Goal: Participate in discussion: Engage in conversation with other users on a specific topic

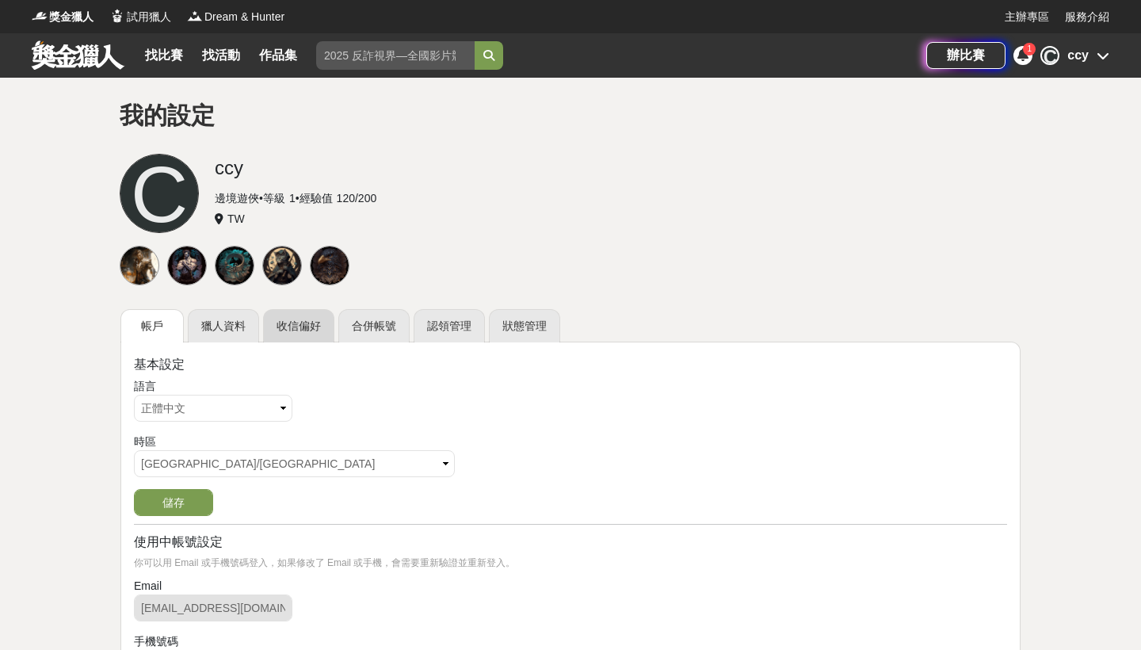
click at [291, 322] on link "收信偏好" at bounding box center [298, 325] width 71 height 33
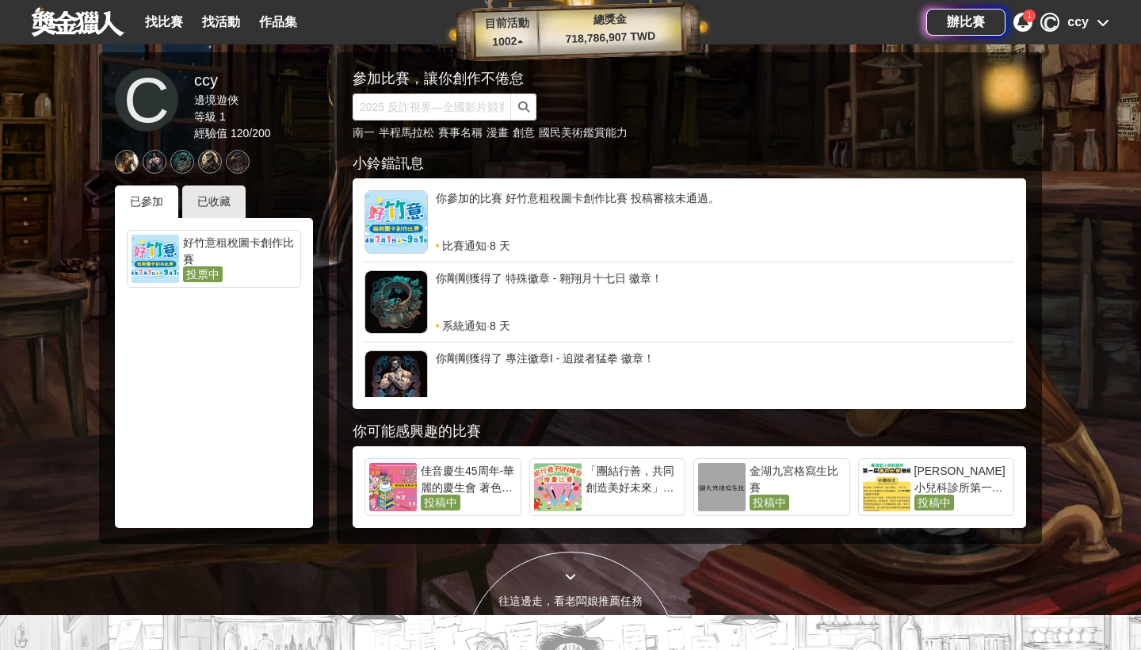
click at [251, 263] on div "好竹意租稅圖卡創作比賽" at bounding box center [239, 250] width 113 height 32
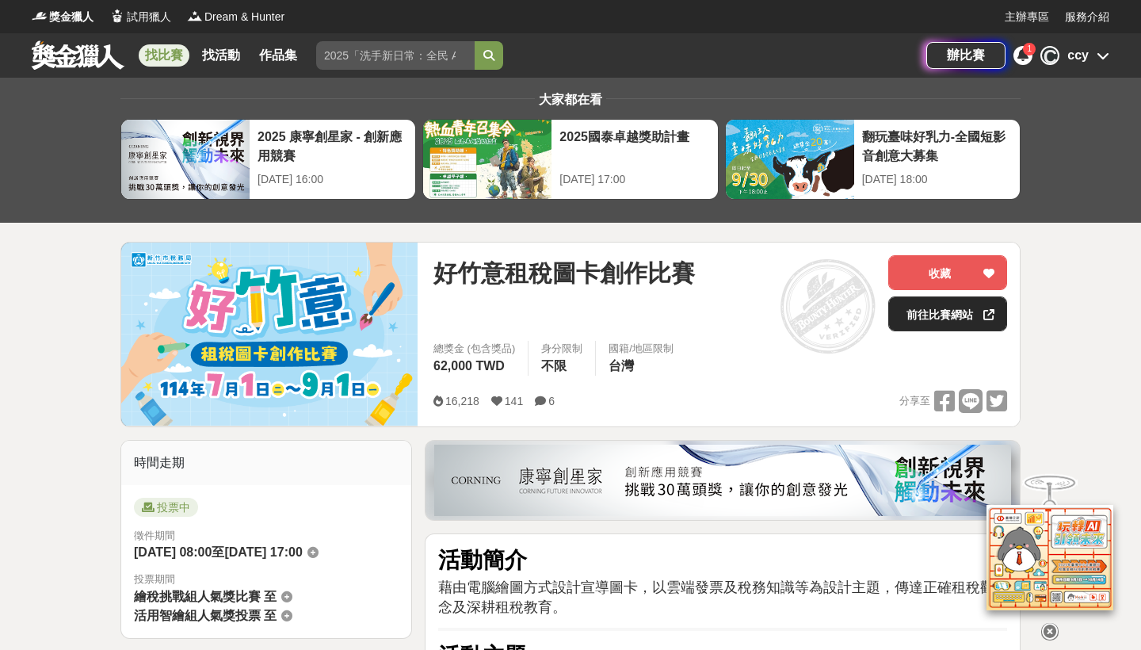
click at [943, 314] on link "前往比賽網站" at bounding box center [947, 313] width 119 height 35
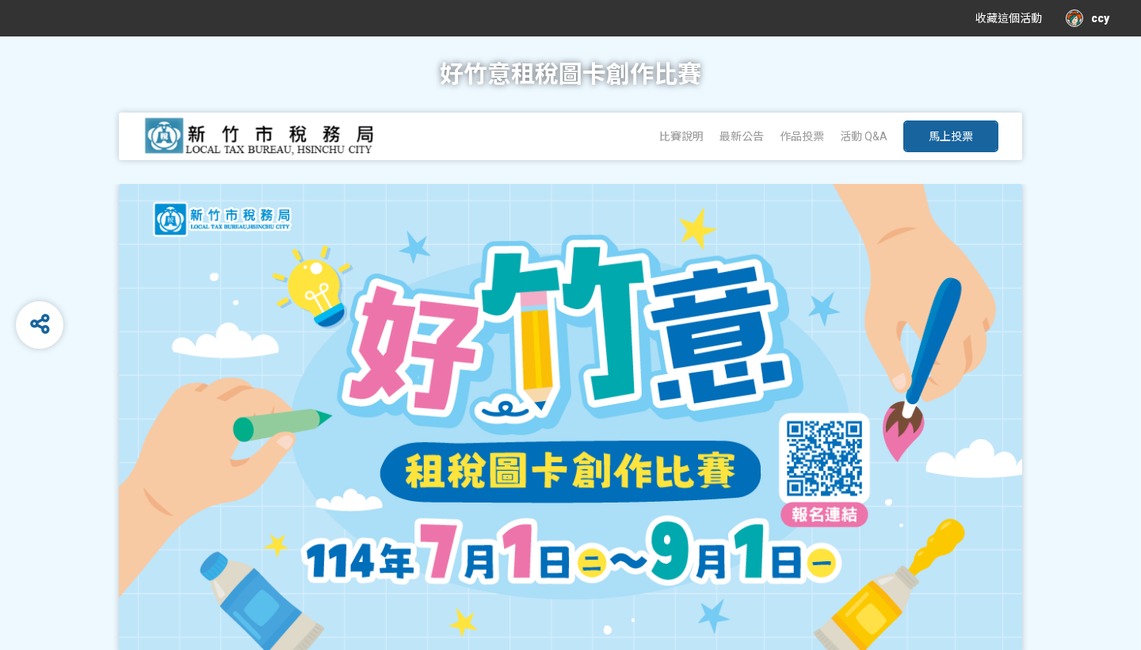
click at [957, 125] on button "馬上投票" at bounding box center [950, 136] width 95 height 32
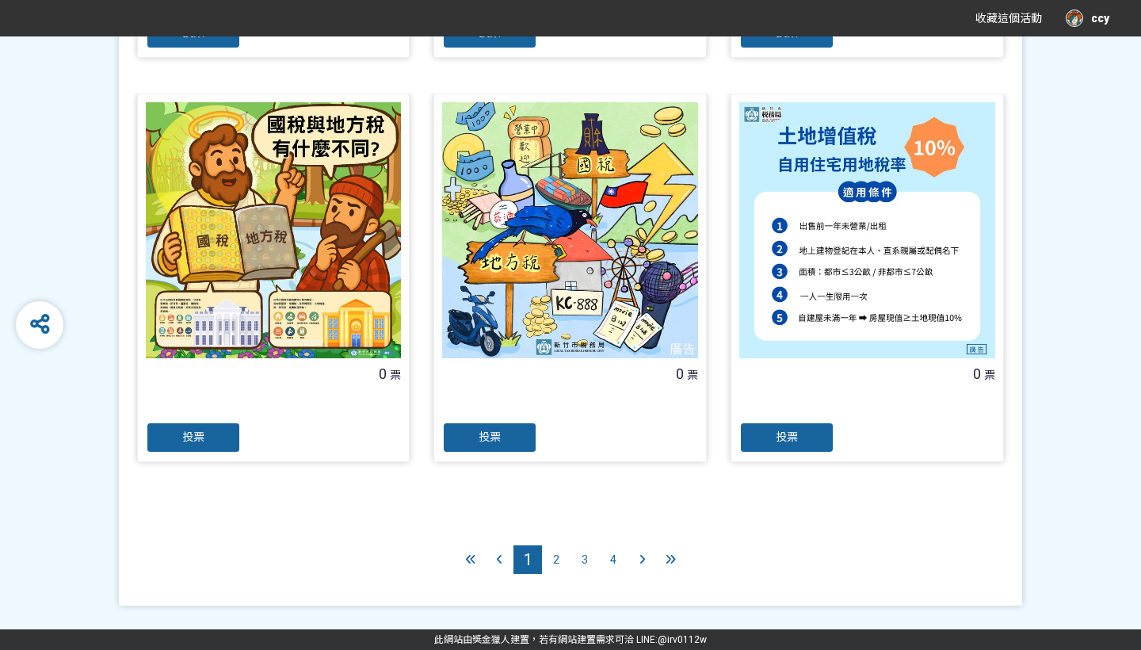
scroll to position [1548, 0]
click at [562, 558] on div "2" at bounding box center [556, 559] width 29 height 29
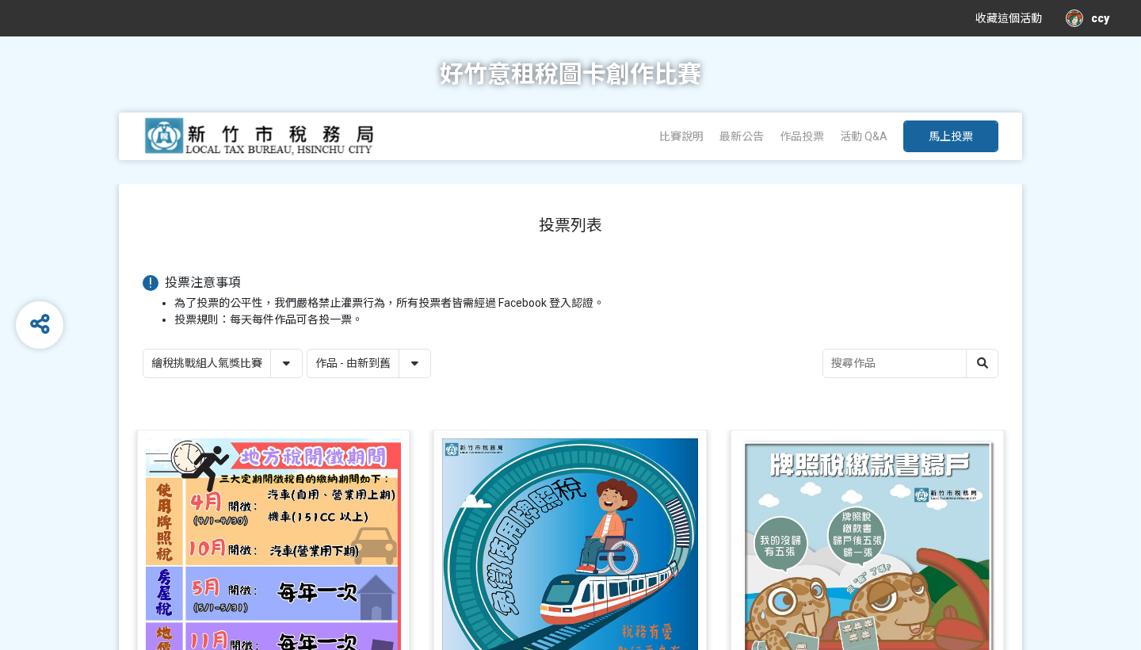
select select "vote"
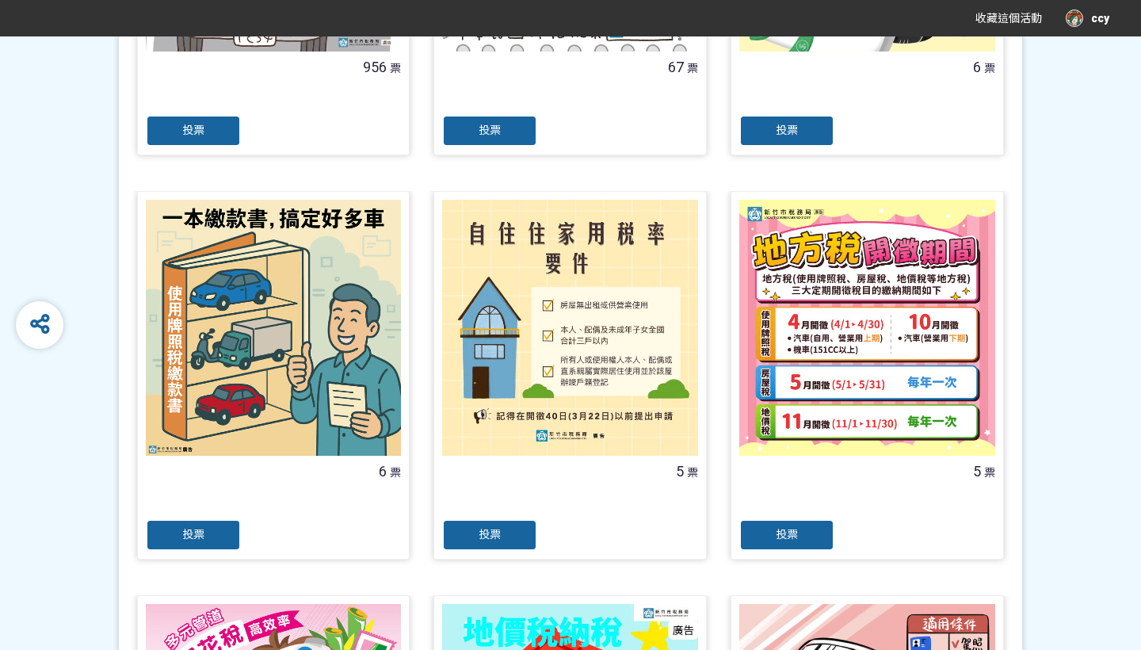
scroll to position [657, 0]
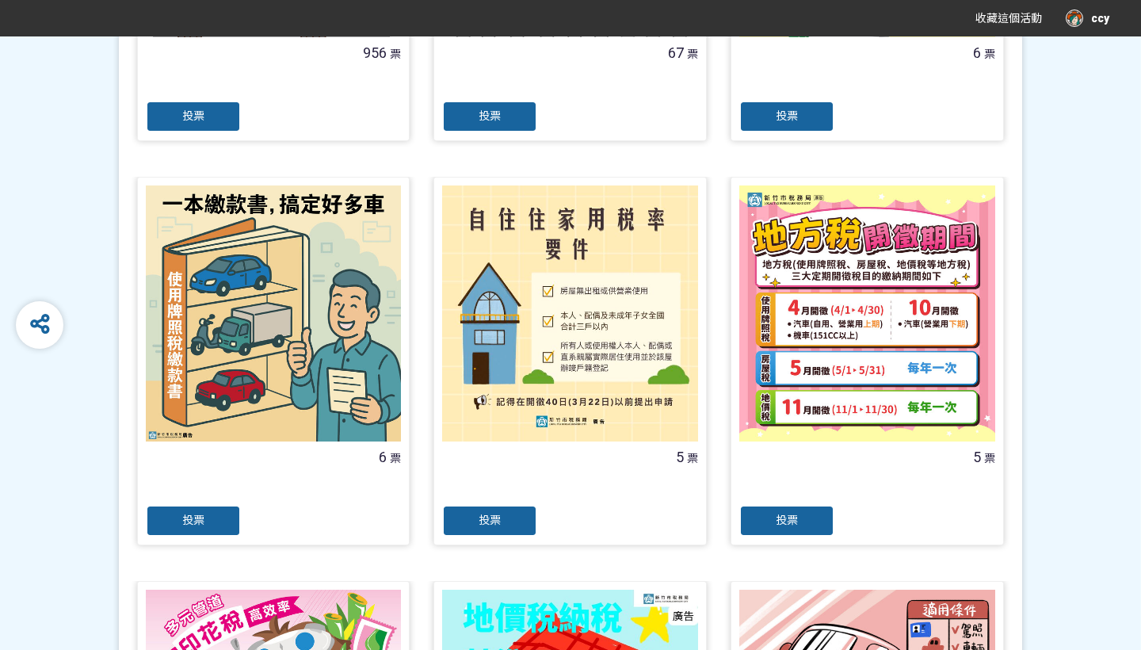
click at [493, 522] on span "投票" at bounding box center [489, 519] width 22 height 13
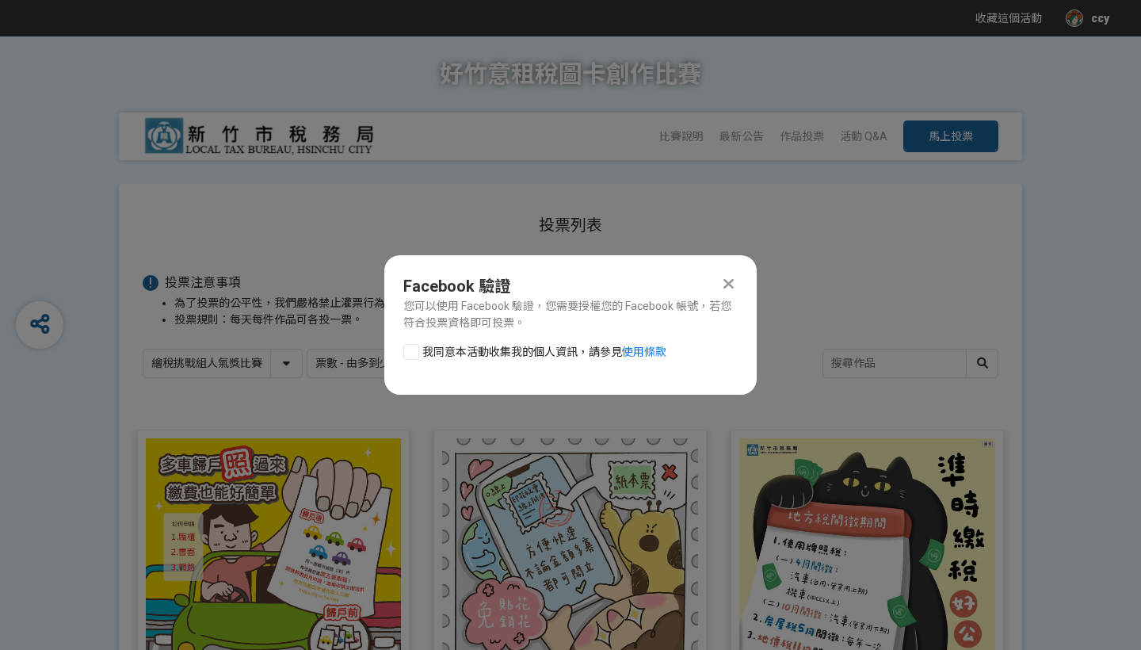
scroll to position [0, 0]
click at [464, 352] on span "我同意本活動收集我的個人資訊，請參見" at bounding box center [522, 351] width 200 height 13
click at [414, 352] on input "我同意本活動收集我的個人資訊，請參見 使用條款" at bounding box center [409, 351] width 10 height 10
checkbox input "false"
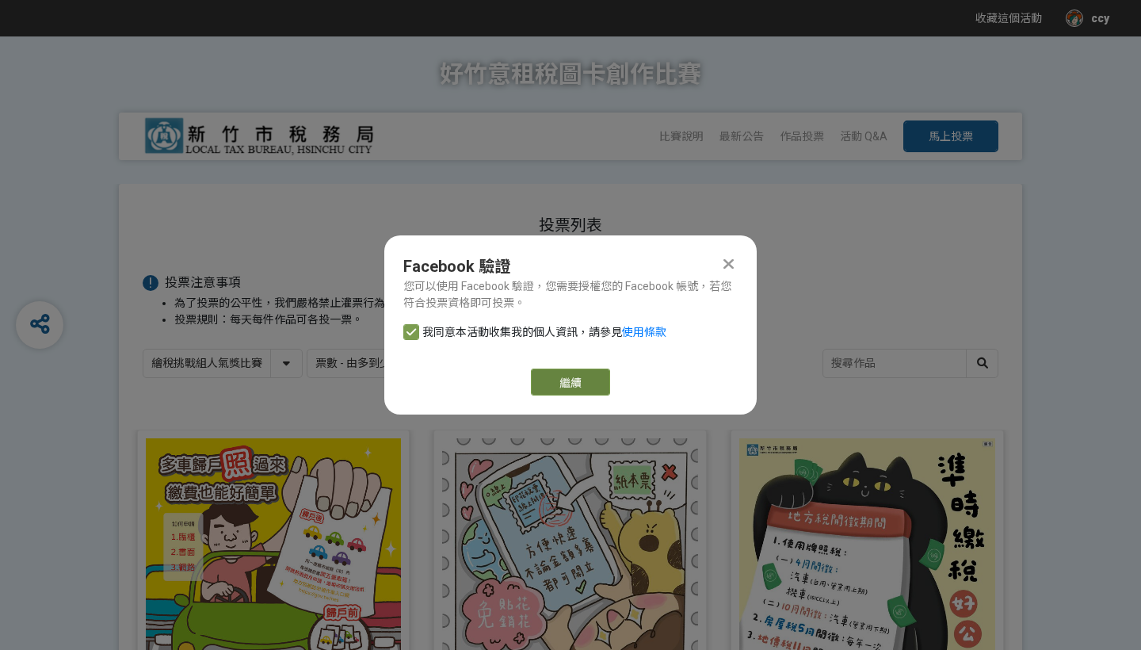
click at [553, 376] on link "繼續" at bounding box center [570, 381] width 79 height 27
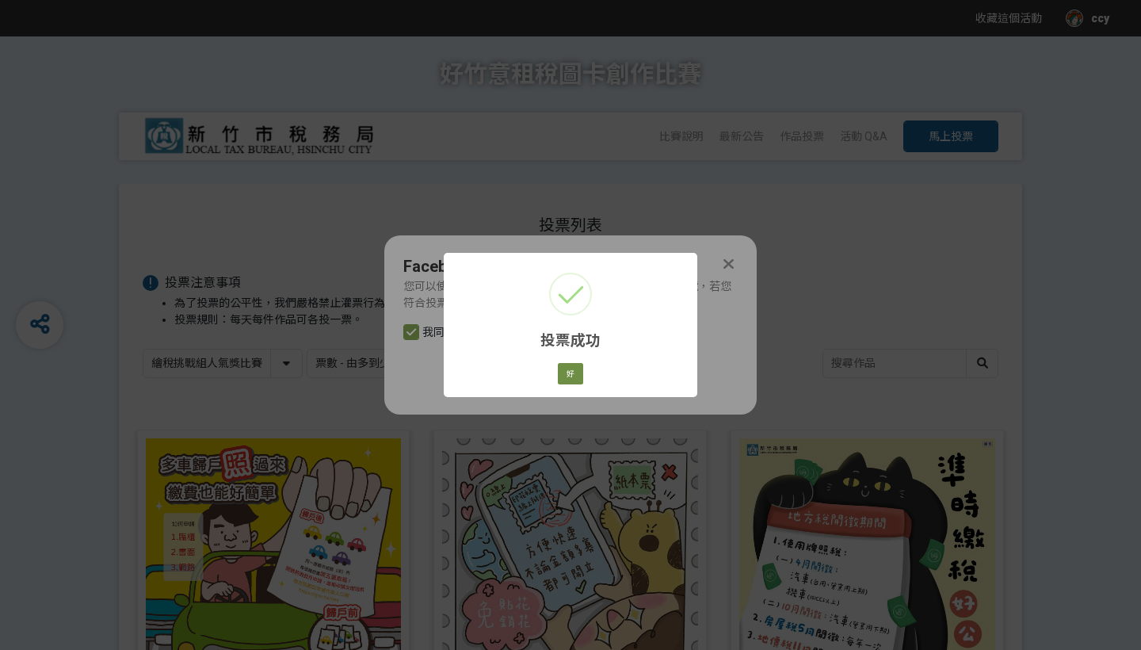
click at [574, 375] on button "好" at bounding box center [570, 374] width 25 height 22
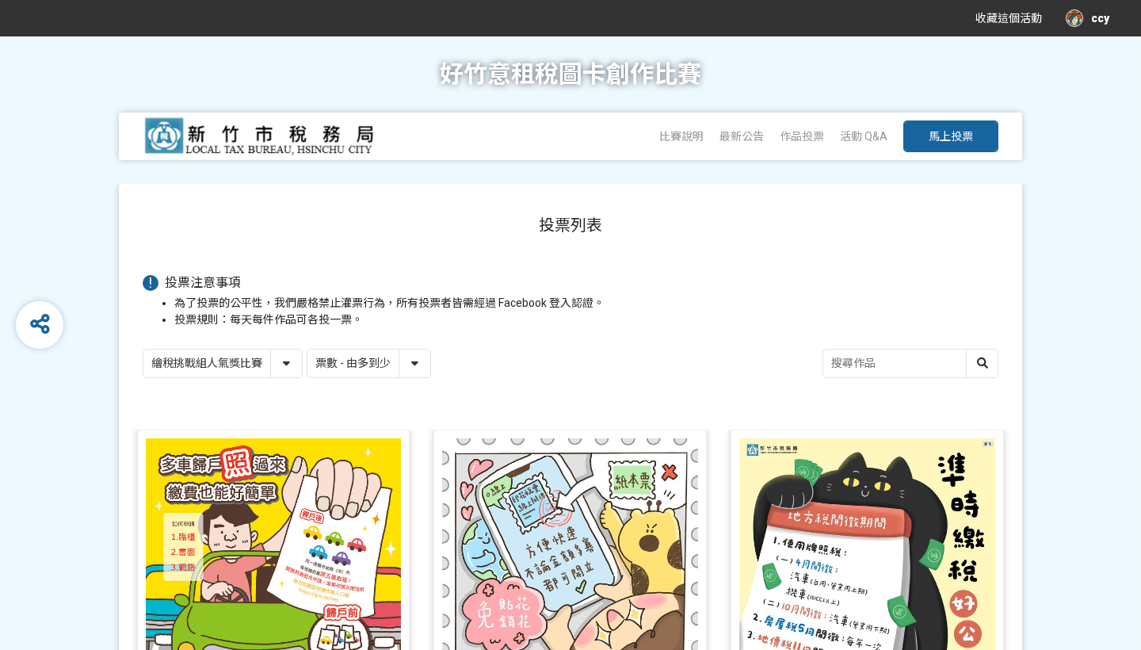
select select "13167"
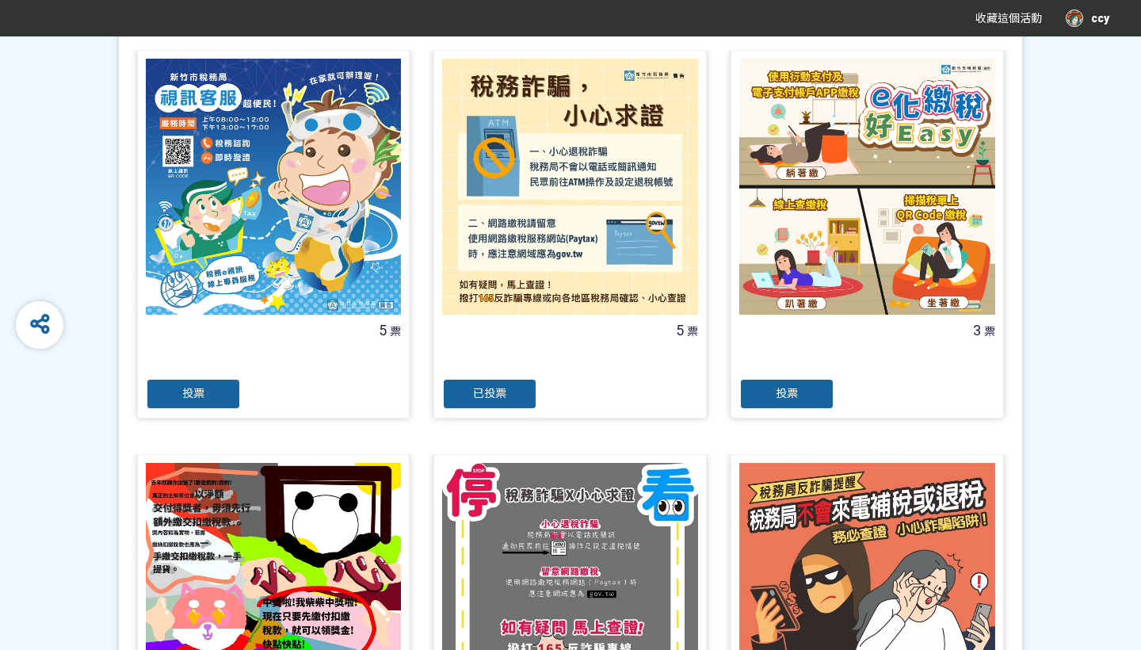
scroll to position [1187, 0]
click at [488, 396] on span "已投票" at bounding box center [489, 393] width 33 height 13
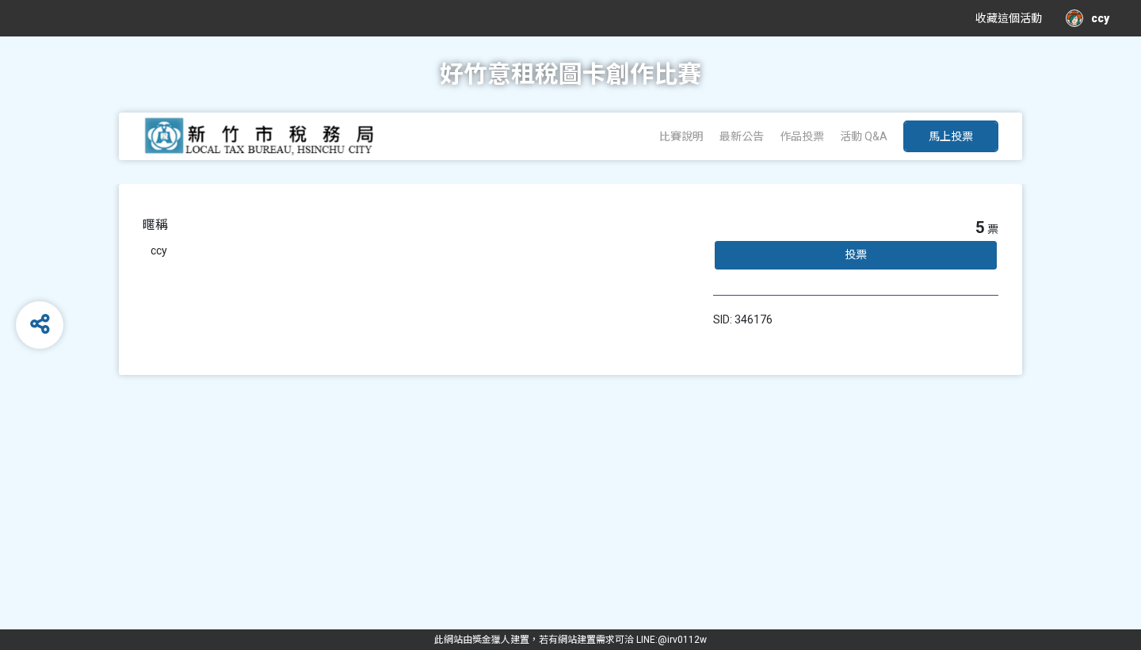
click at [798, 247] on div "投票" at bounding box center [855, 255] width 285 height 32
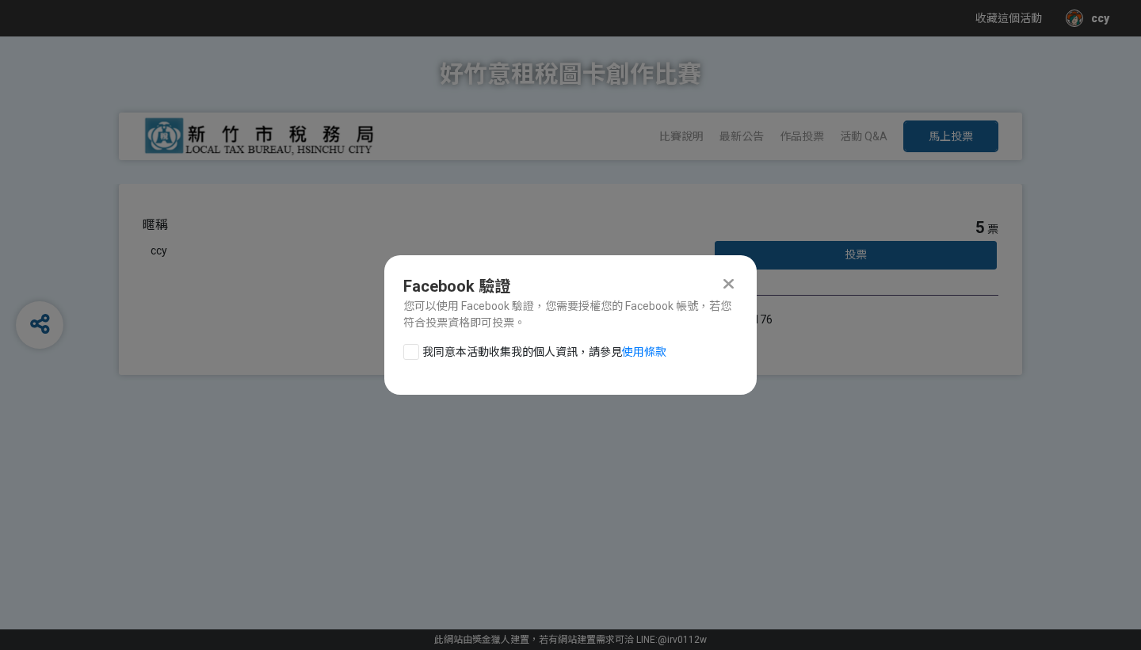
click at [484, 352] on span "我同意本活動收集我的個人資訊，請參見" at bounding box center [522, 351] width 200 height 13
click at [414, 352] on input "我同意本活動收集我的個人資訊，請參見 使用條款" at bounding box center [409, 351] width 10 height 10
checkbox input "false"
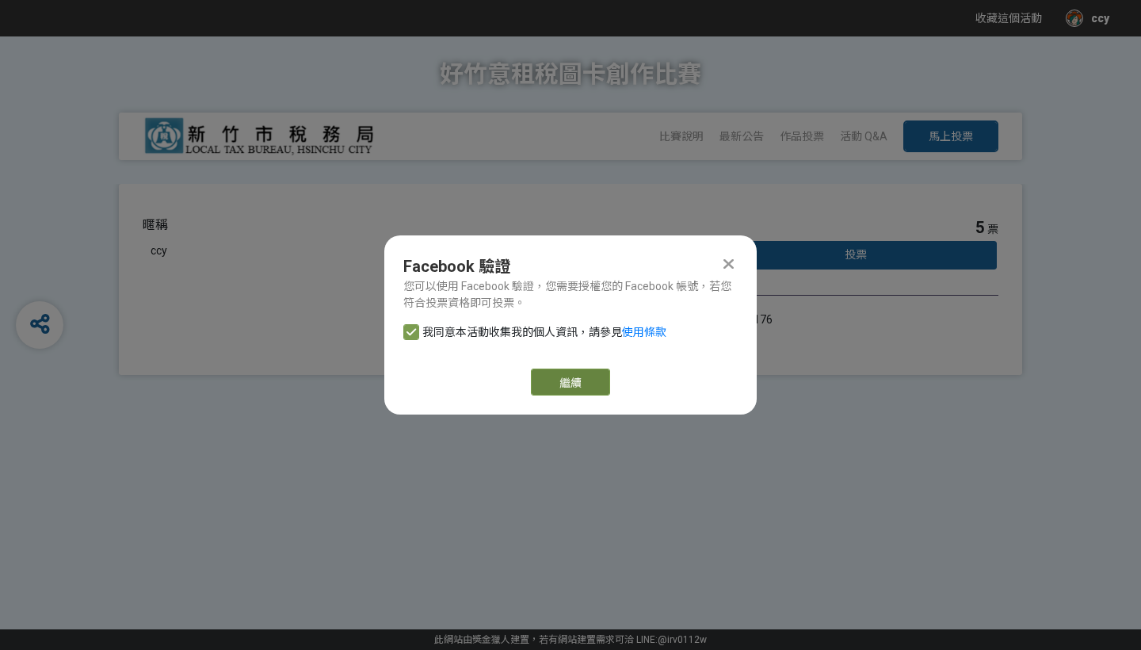
click at [553, 375] on link "繼續" at bounding box center [570, 381] width 79 height 27
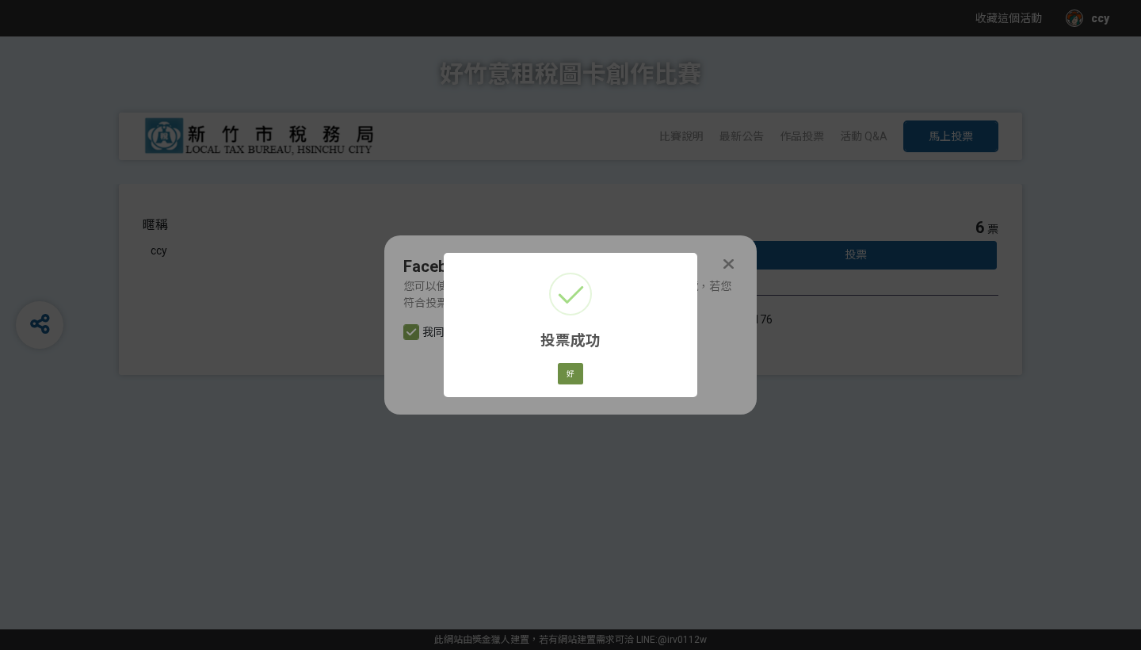
click at [565, 376] on button "好" at bounding box center [570, 374] width 25 height 22
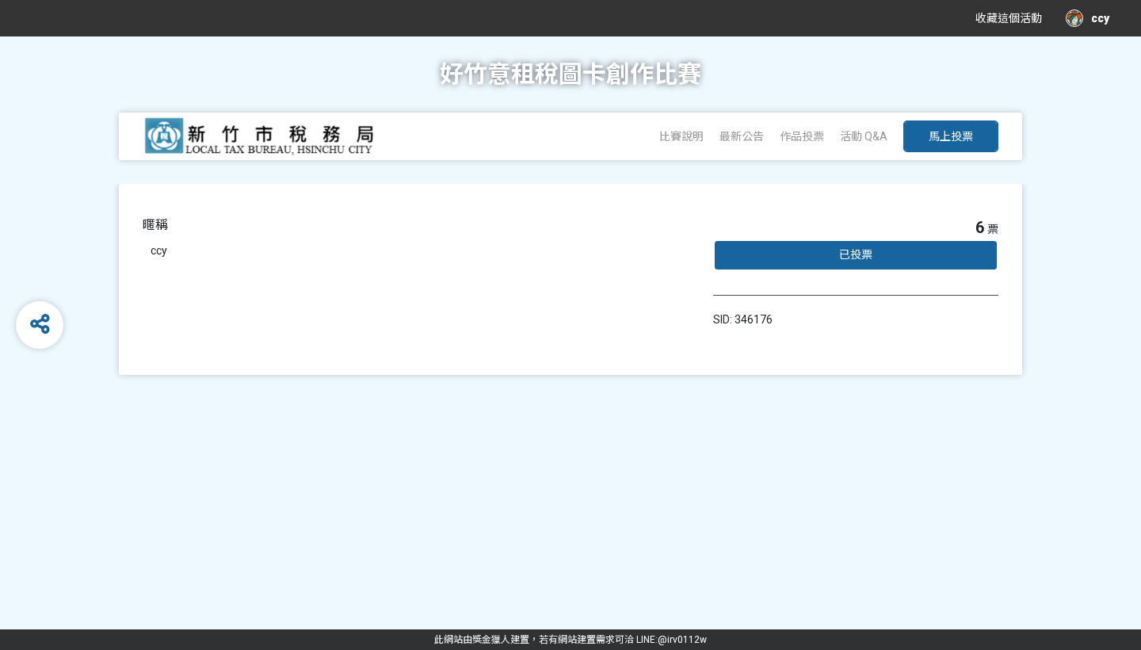
click at [981, 128] on button "馬上投票" at bounding box center [950, 136] width 95 height 32
select select "13167"
select select "vote"
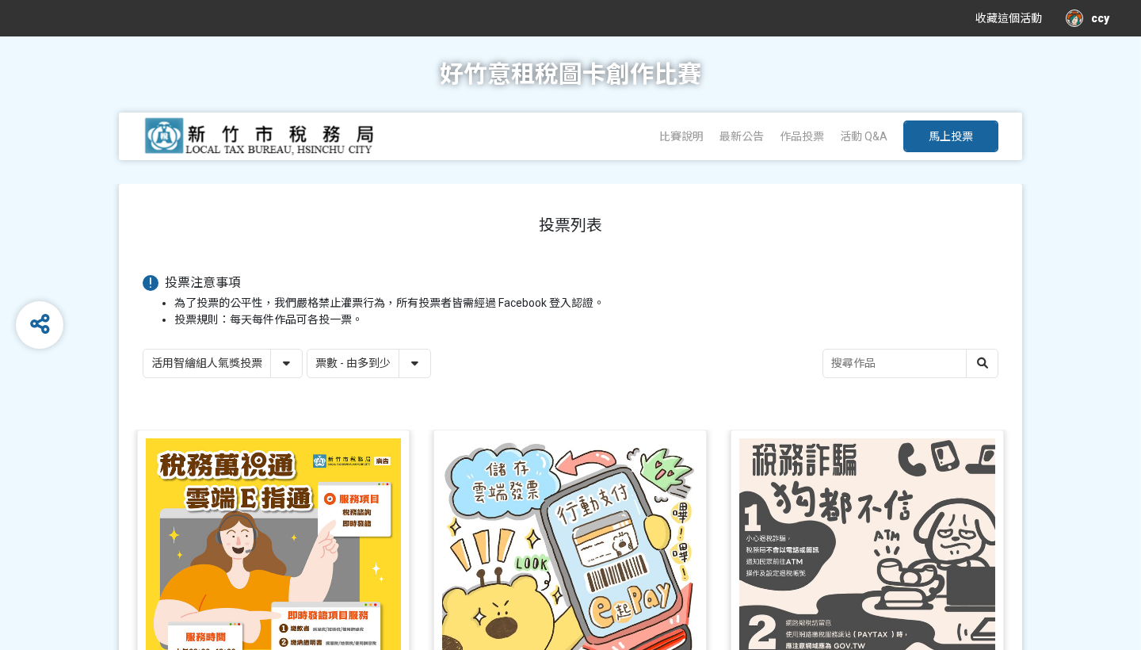
click at [1084, 24] on div "ccy" at bounding box center [1087, 18] width 44 height 17
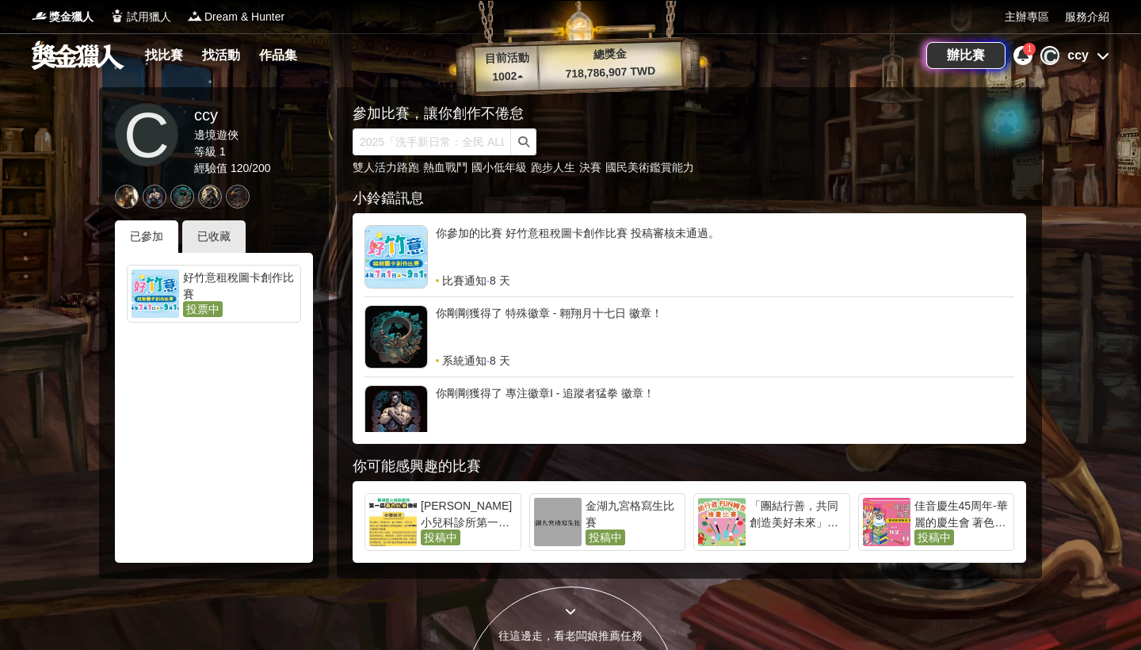
click at [1071, 55] on div "ccy" at bounding box center [1077, 55] width 21 height 19
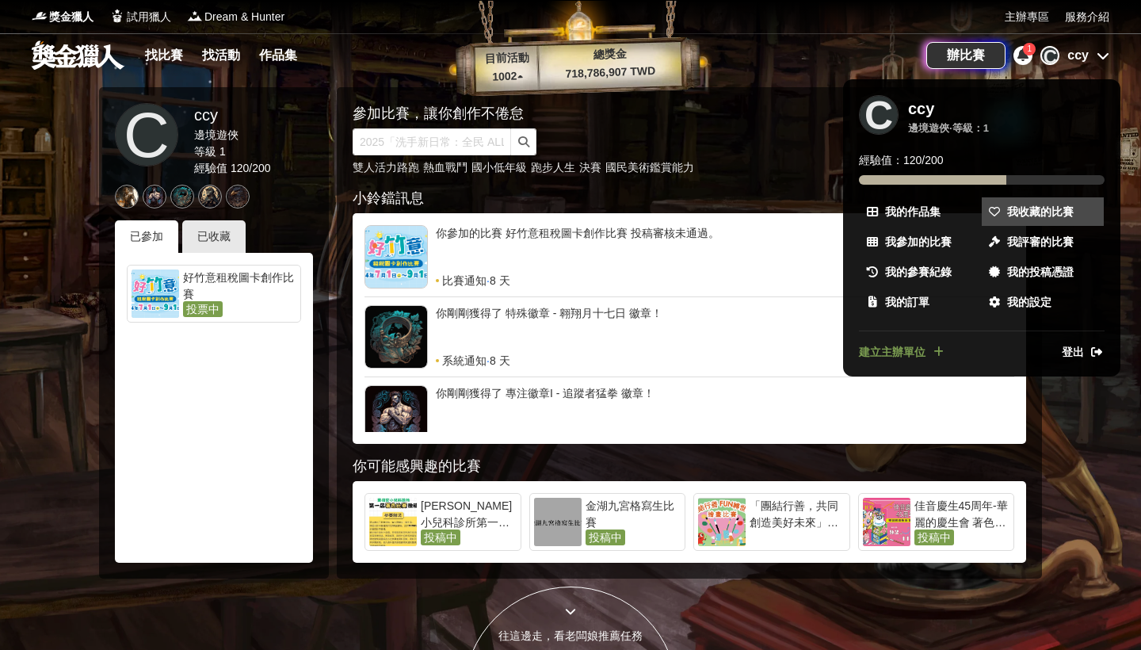
click at [1053, 204] on span "我收藏的比賽" at bounding box center [1040, 212] width 67 height 17
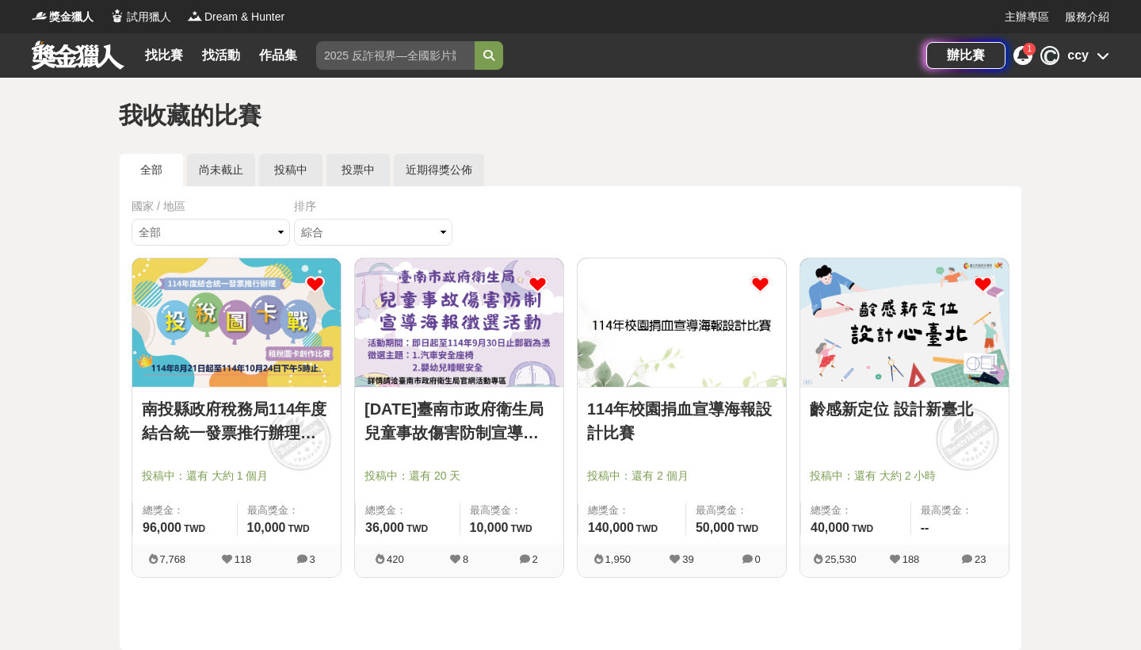
click at [304, 376] on img at bounding box center [236, 322] width 208 height 128
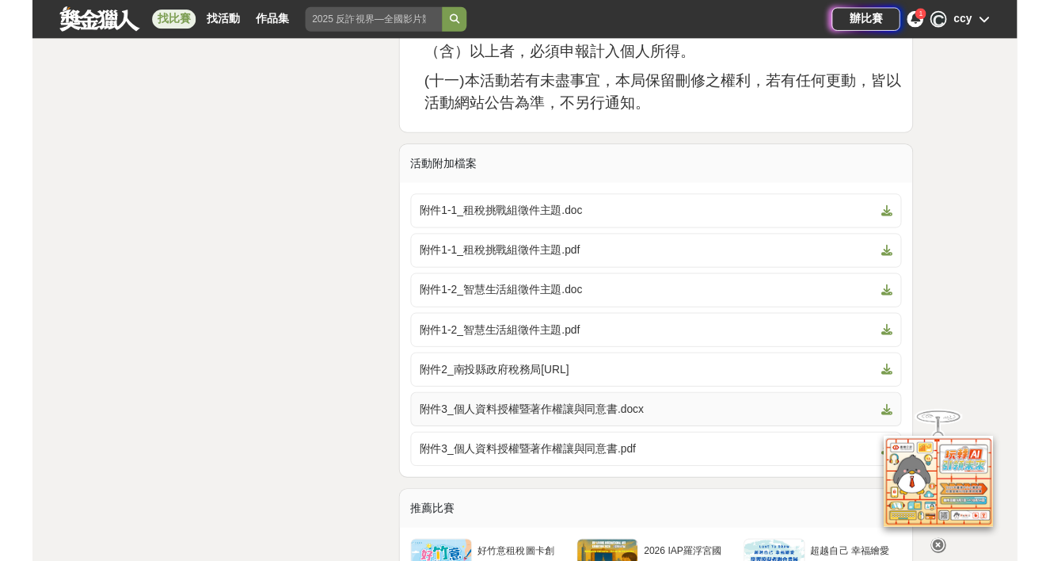
scroll to position [4469, 0]
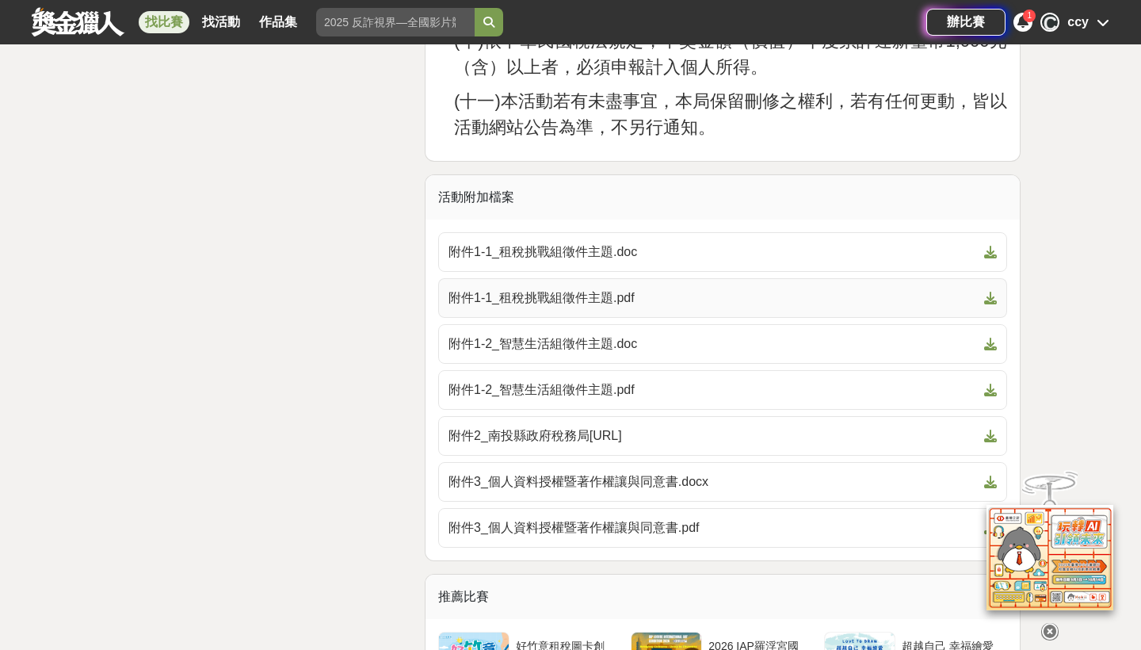
click at [653, 318] on link "附件1-1_租稅挑戰組徵件主題.pdf" at bounding box center [722, 298] width 569 height 40
click at [657, 399] on span "附件1-2_智慧生活組徵件主題.pdf" at bounding box center [712, 389] width 529 height 19
click at [644, 445] on span "附件2_南投縣政府稅務局LOGO.ai" at bounding box center [712, 435] width 529 height 19
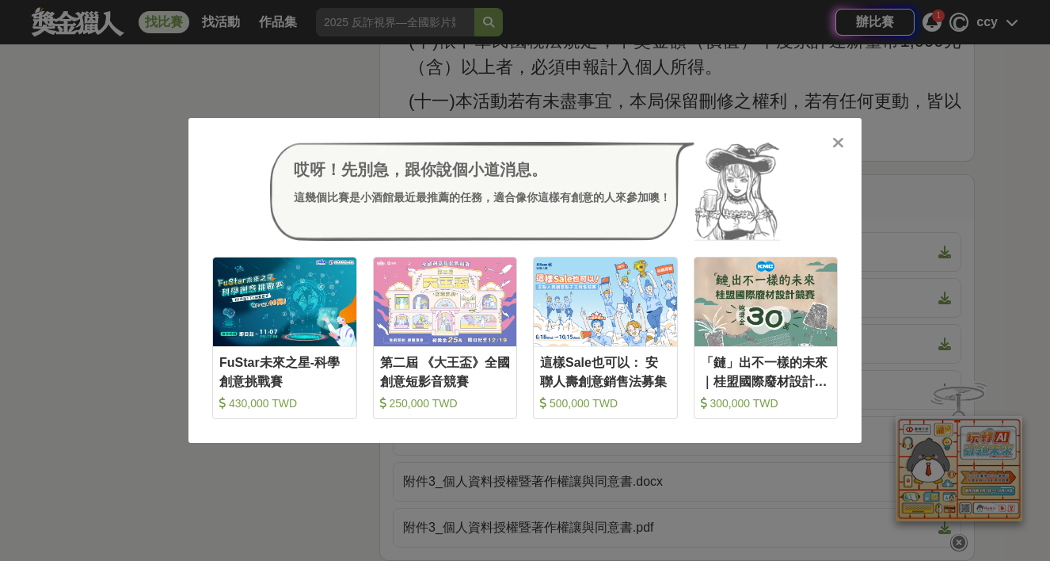
click at [834, 143] on icon at bounding box center [838, 143] width 12 height 16
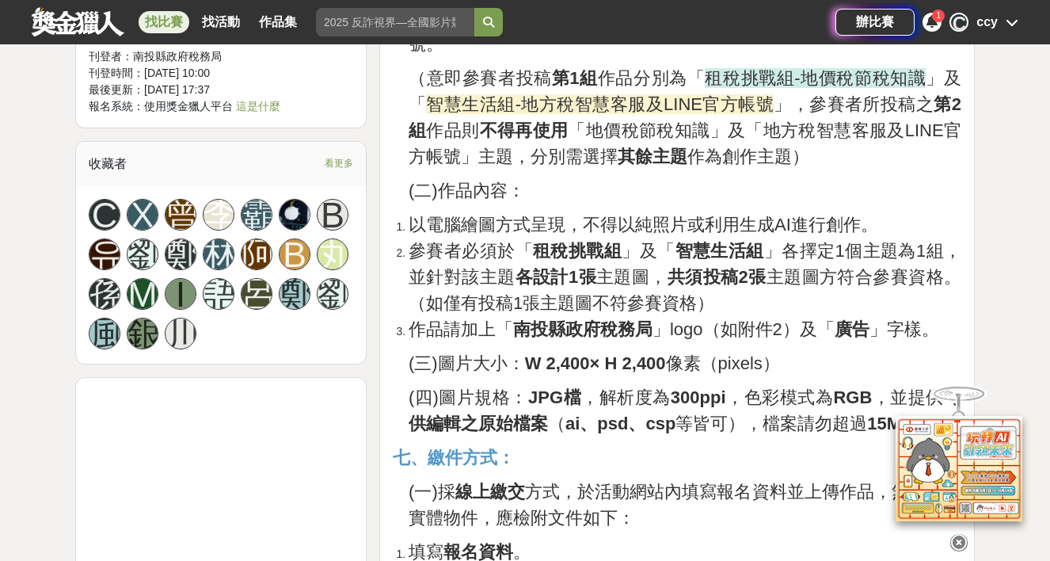
scroll to position [1655, 0]
click at [939, 33] on div "辦比賽 1 C ccy" at bounding box center [927, 22] width 183 height 44
click at [937, 29] on div "1" at bounding box center [932, 22] width 19 height 19
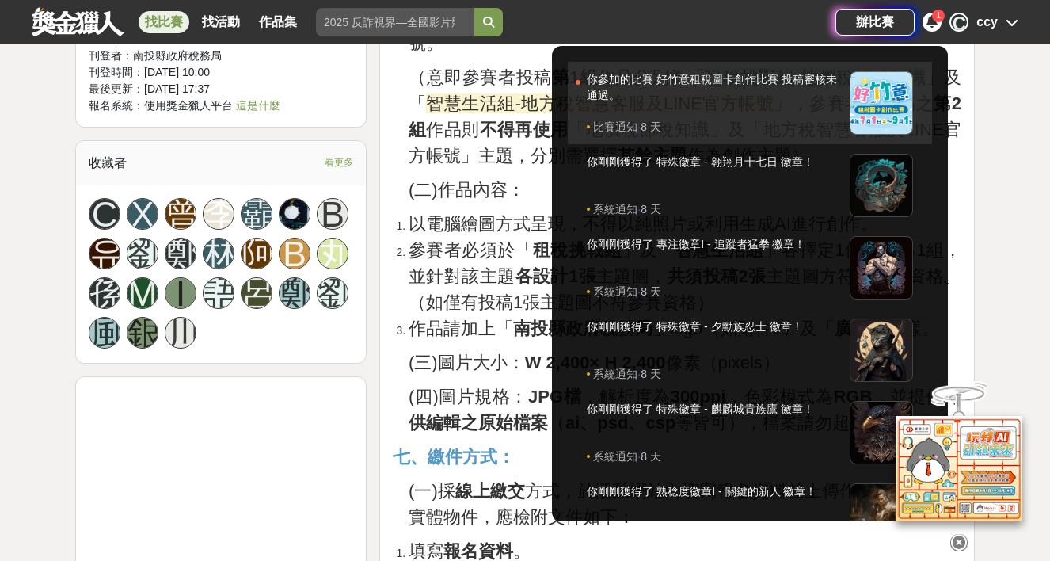
click at [825, 81] on div "你參加的比賽 好竹意租稅圖卡創作比賽 投稿審核未通過。" at bounding box center [714, 95] width 255 height 48
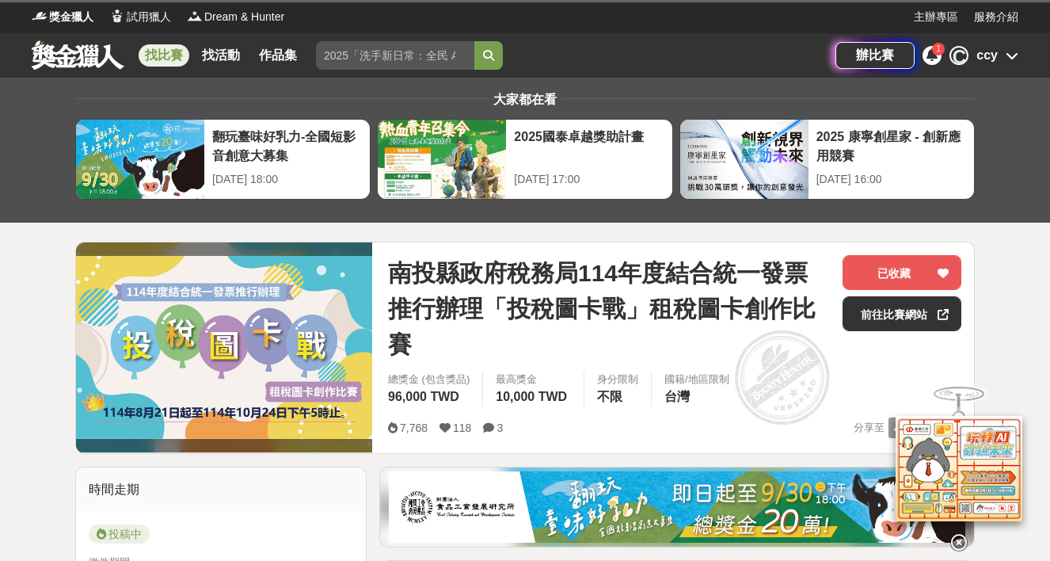
scroll to position [1655, 0]
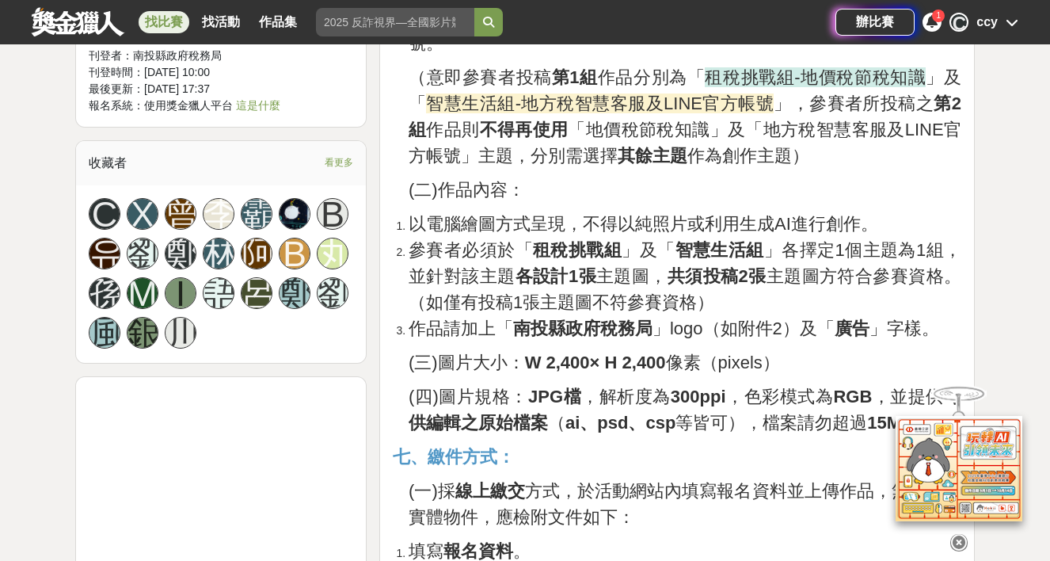
click at [1004, 29] on div "C ccy" at bounding box center [984, 22] width 69 height 19
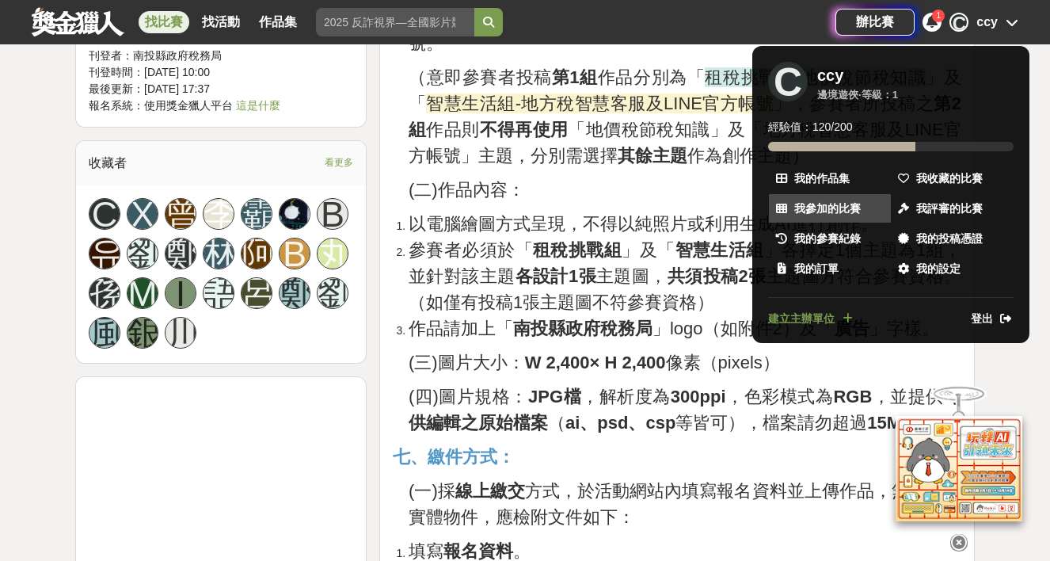
click at [847, 215] on link "我參加的比賽" at bounding box center [830, 208] width 122 height 29
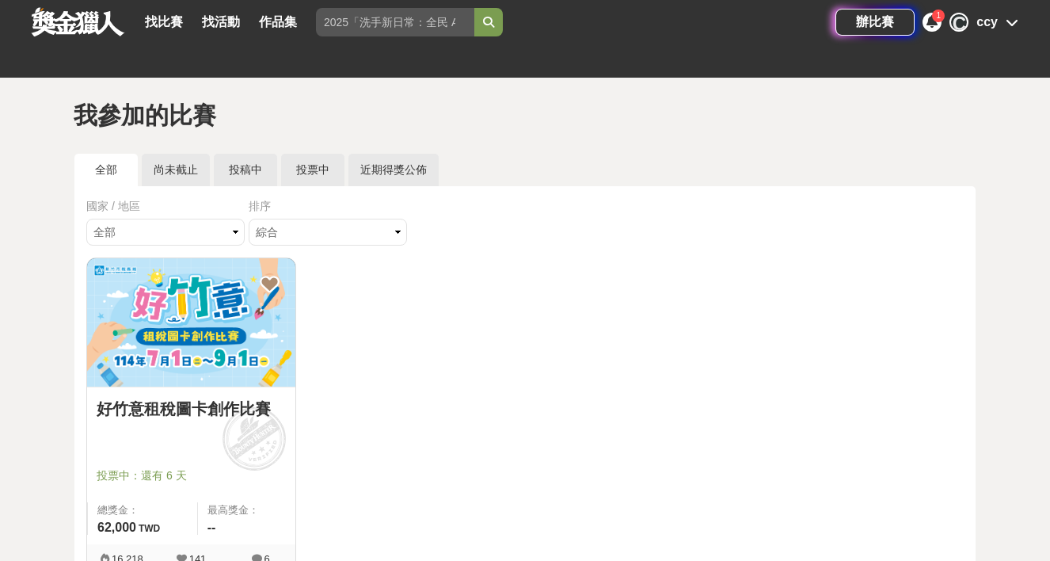
click at [245, 338] on img at bounding box center [191, 322] width 208 height 128
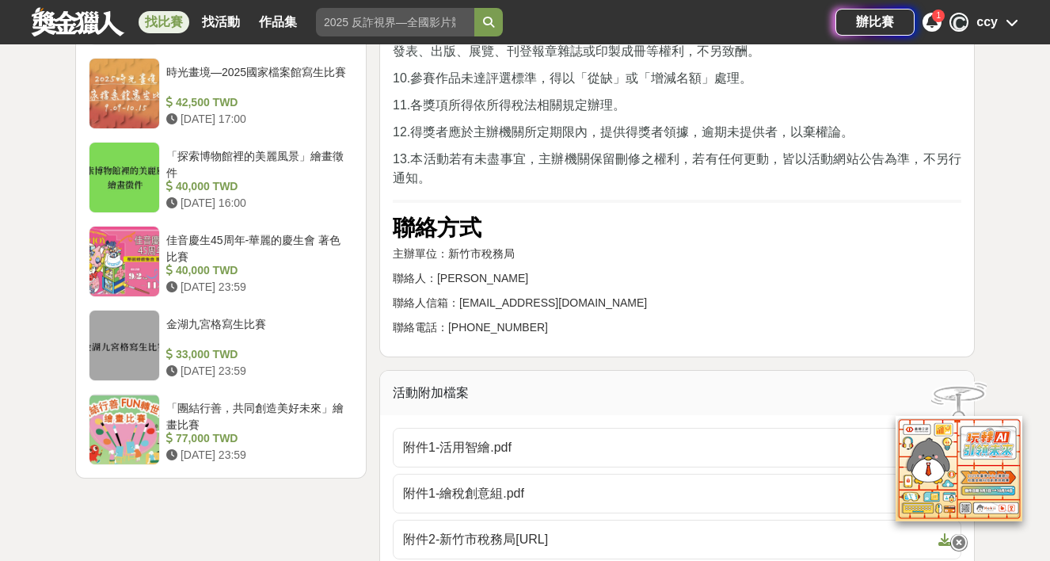
scroll to position [3695, 0]
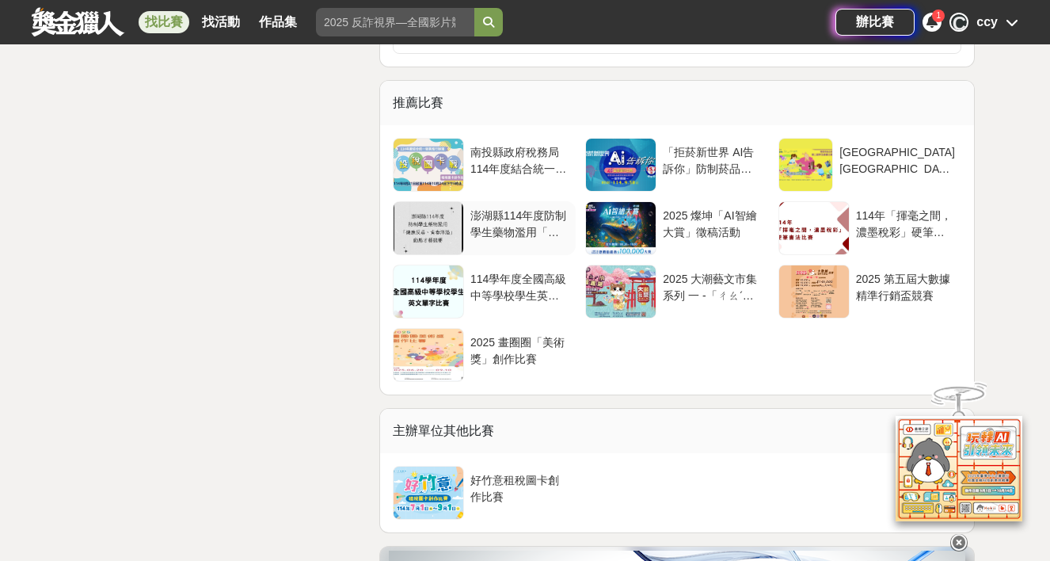
click at [442, 230] on div at bounding box center [429, 228] width 70 height 52
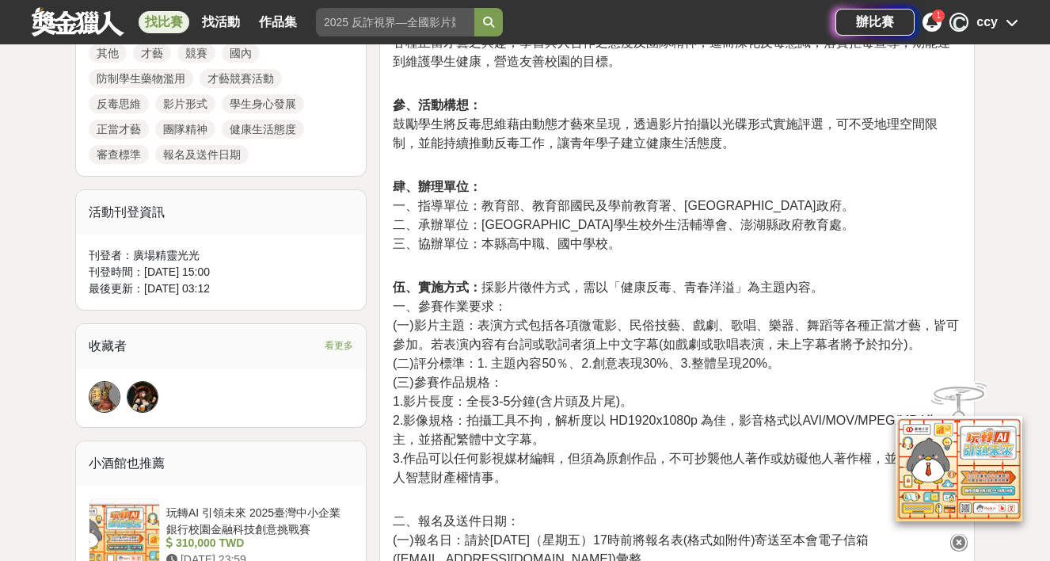
scroll to position [744, 0]
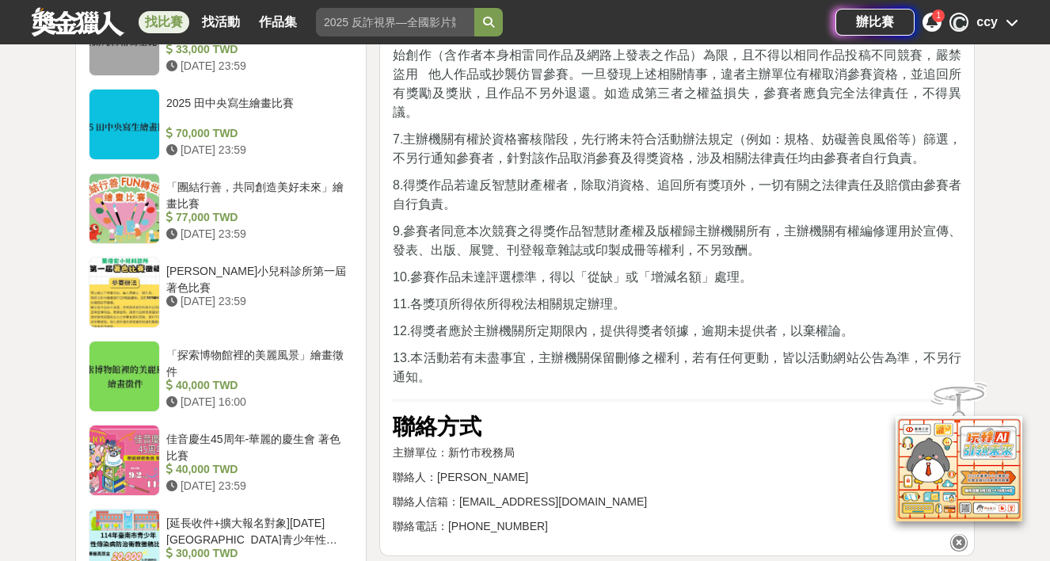
scroll to position [2901, 0]
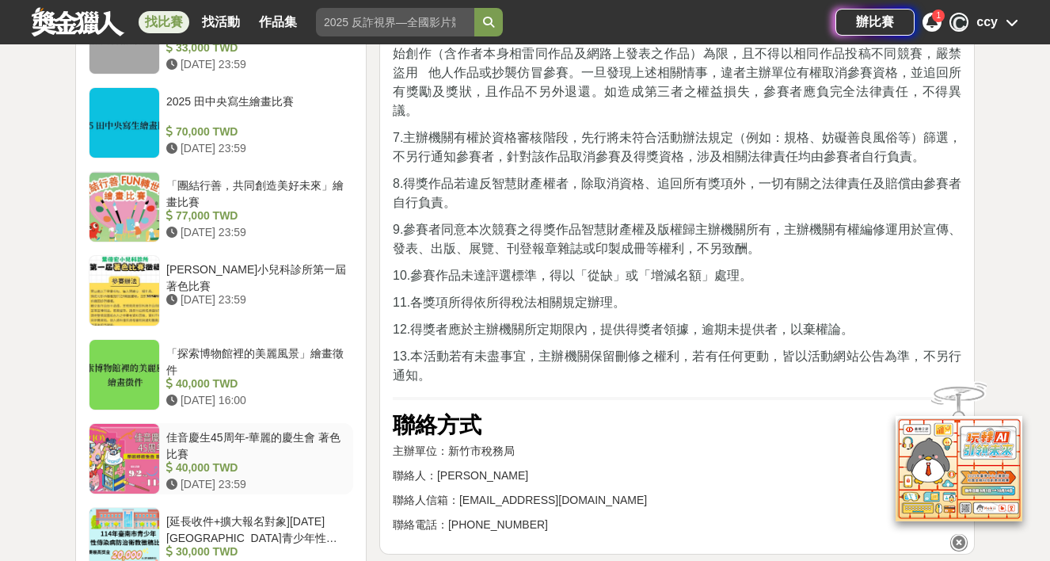
click at [256, 429] on div "佳音慶生45周年-華麗的慶生會 著色比賽" at bounding box center [256, 444] width 181 height 30
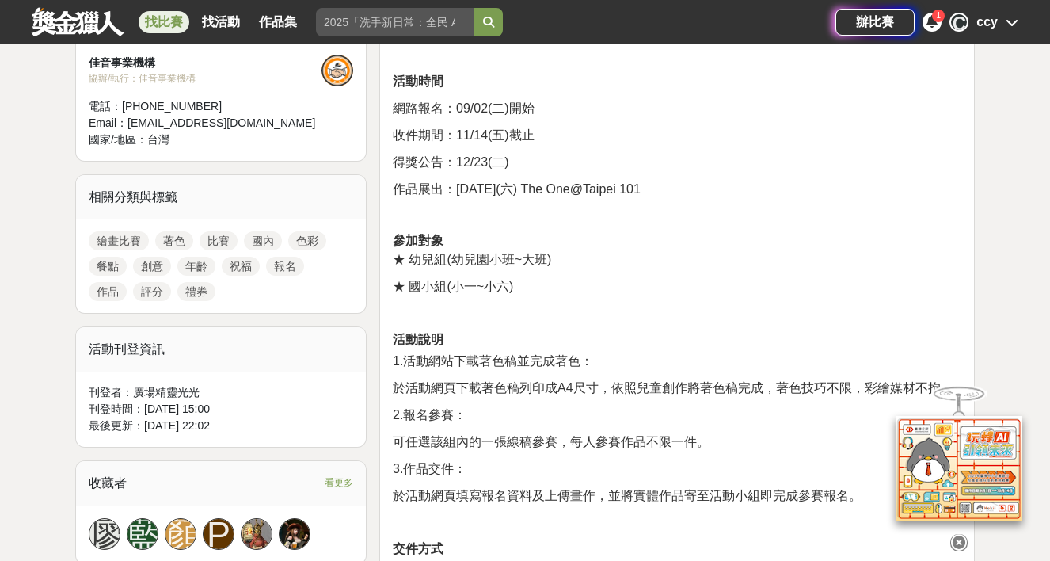
scroll to position [1534, 0]
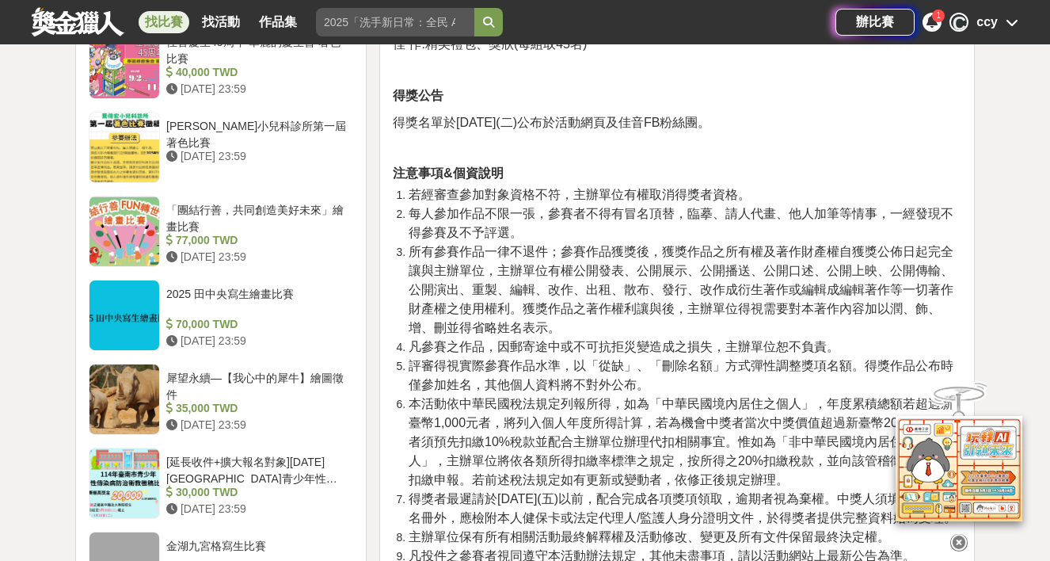
click at [1000, 19] on div "C ccy" at bounding box center [984, 22] width 69 height 19
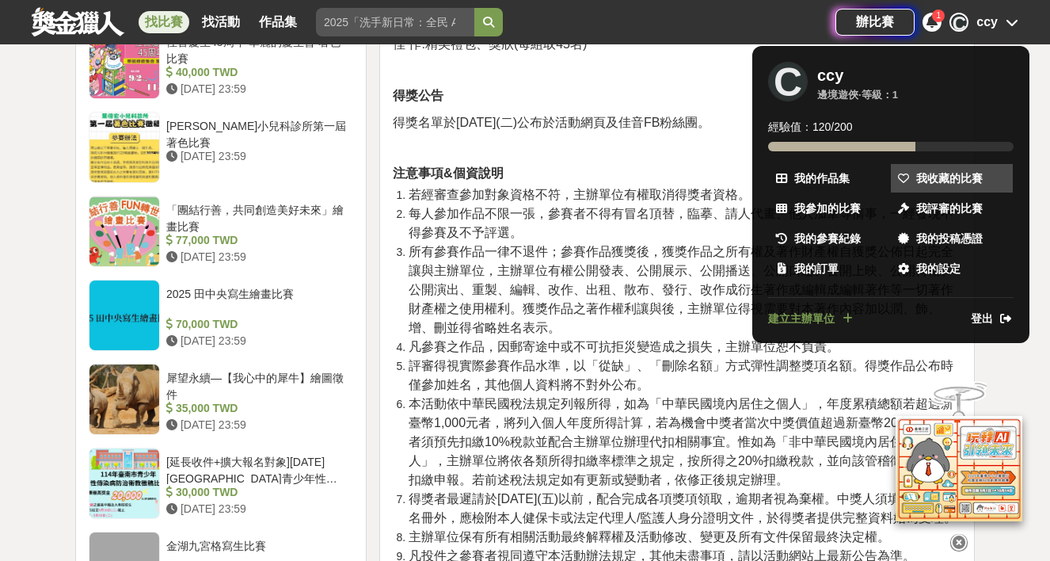
click at [989, 168] on link "我收藏的比賽" at bounding box center [952, 178] width 122 height 29
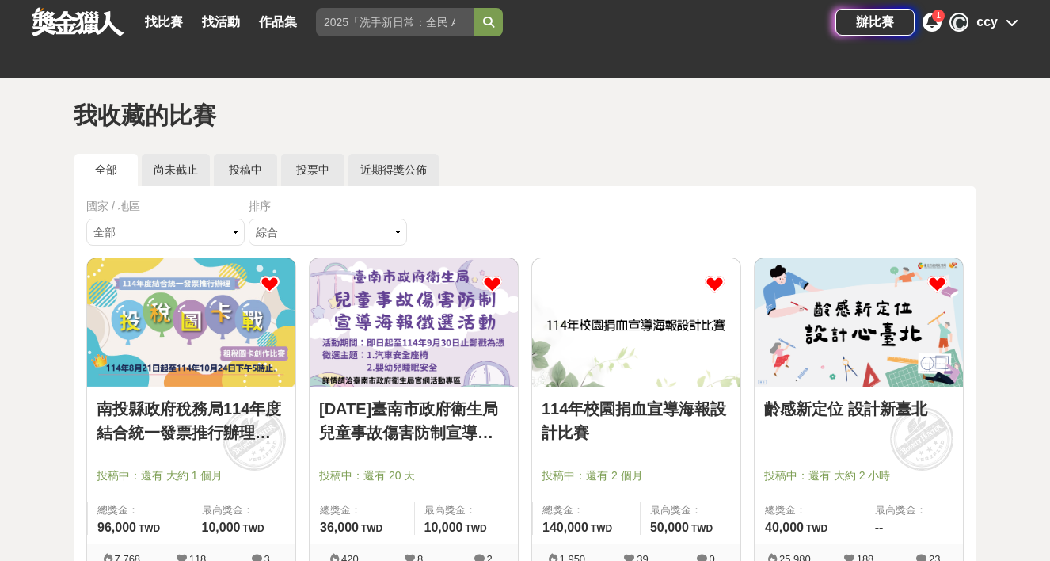
click at [160, 432] on link "南投縣政府稅務局114年度結合統一發票推行辦理「投稅圖卡戰」租稅圖卡創作比賽" at bounding box center [191, 421] width 189 height 48
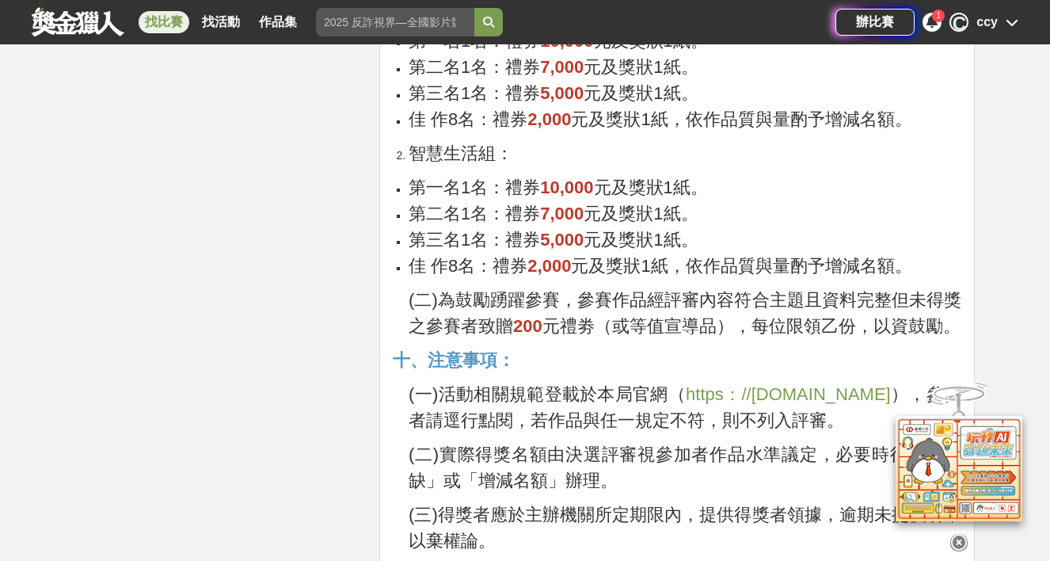
scroll to position [3362, 0]
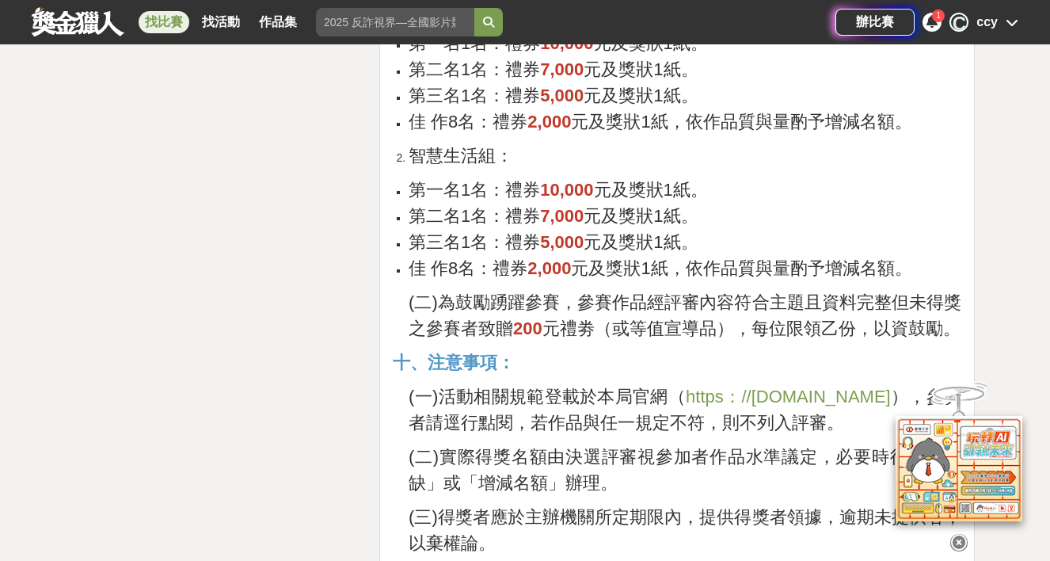
drag, startPoint x: 908, startPoint y: 559, endPoint x: 474, endPoint y: 297, distance: 506.4
click at [473, 278] on span "佳 作8名：禮券" at bounding box center [468, 268] width 119 height 20
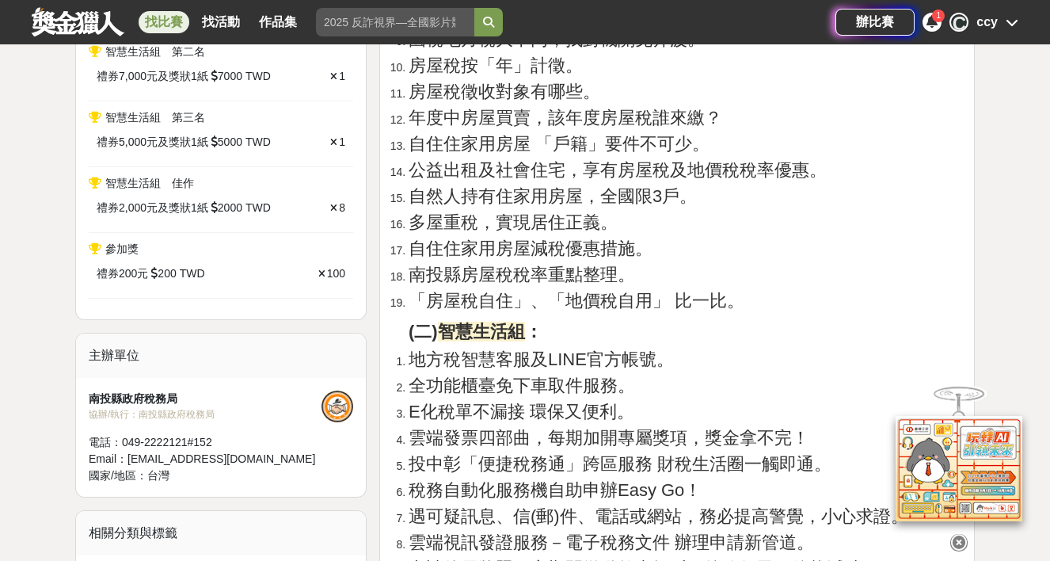
scroll to position [992, 0]
